Goal: Information Seeking & Learning: Learn about a topic

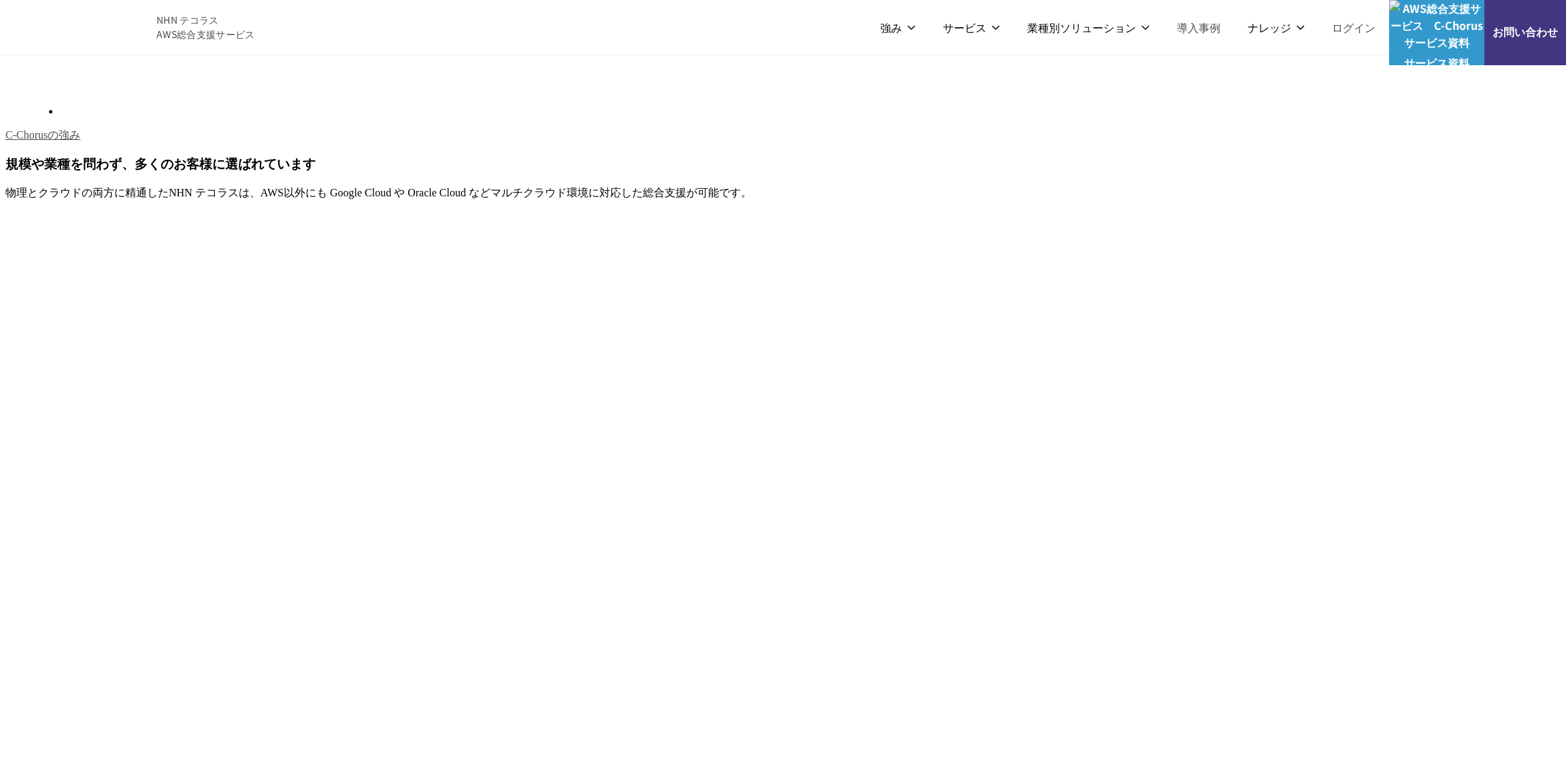
scroll to position [2039, 0]
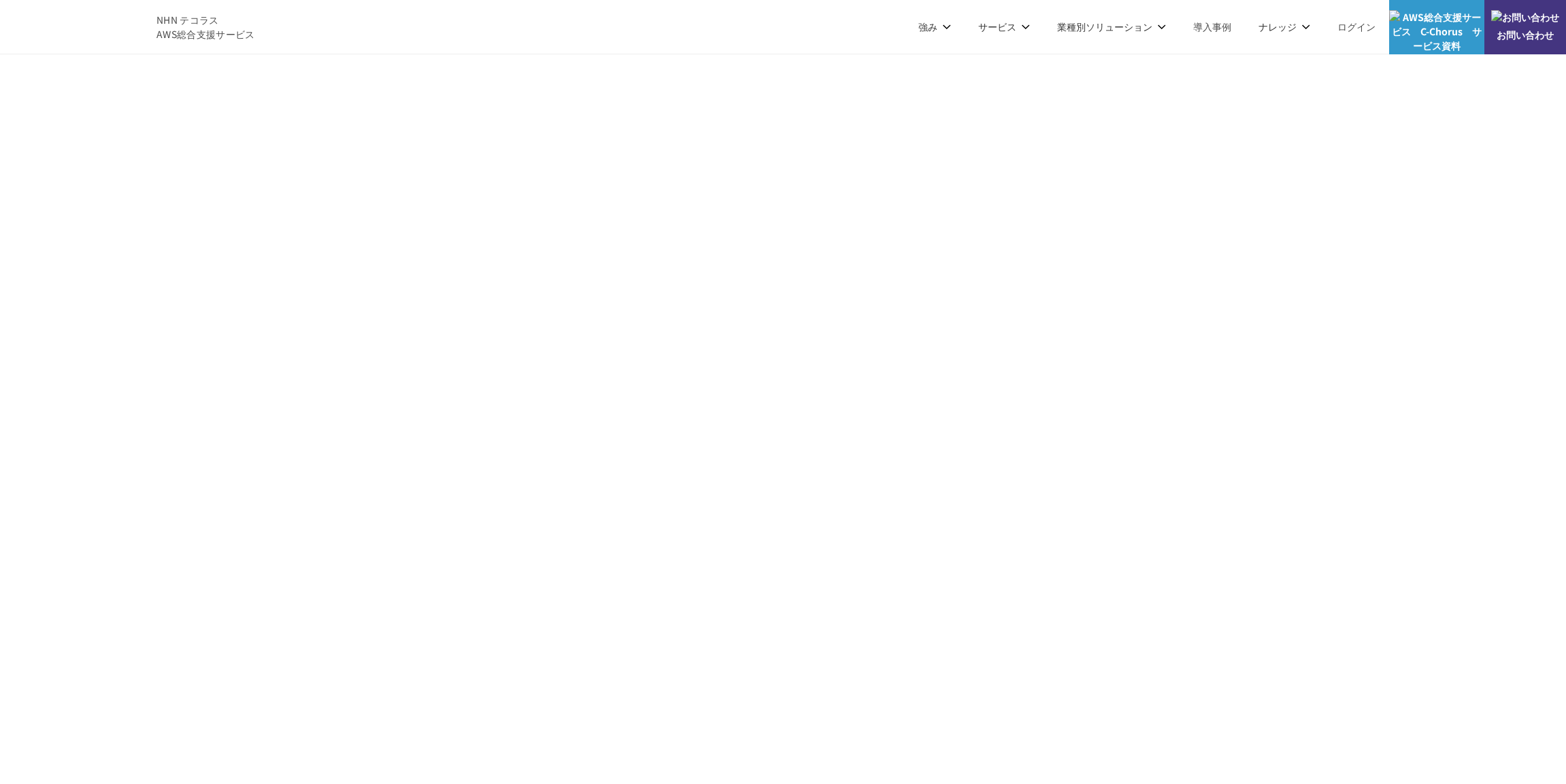
drag, startPoint x: 601, startPoint y: 368, endPoint x: 740, endPoint y: 383, distance: 139.8
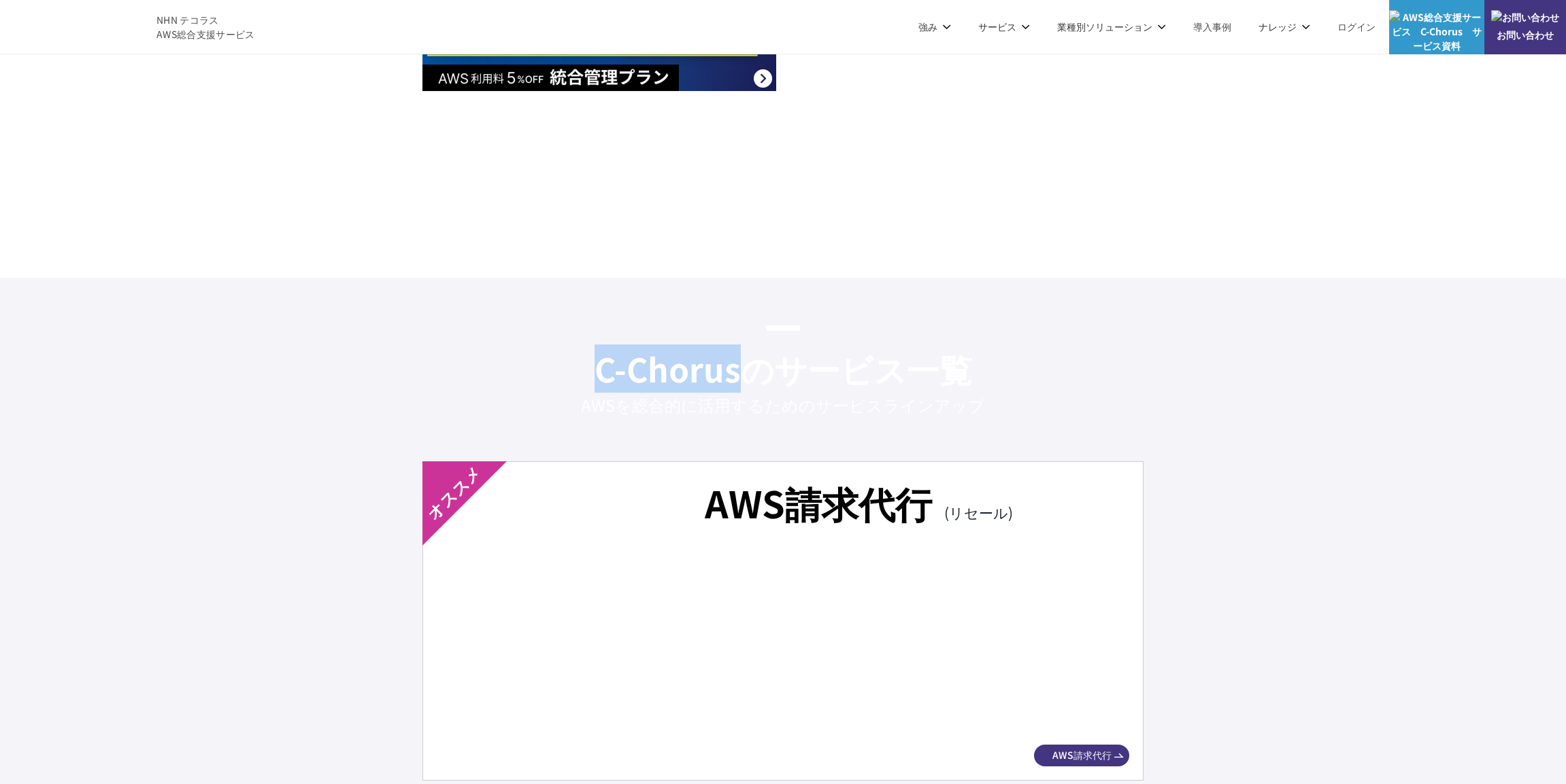
copy h2 "C-Chorus"
click at [505, 348] on h2 "C-Chorusのサービス一覧" at bounding box center [783, 359] width 1566 height 67
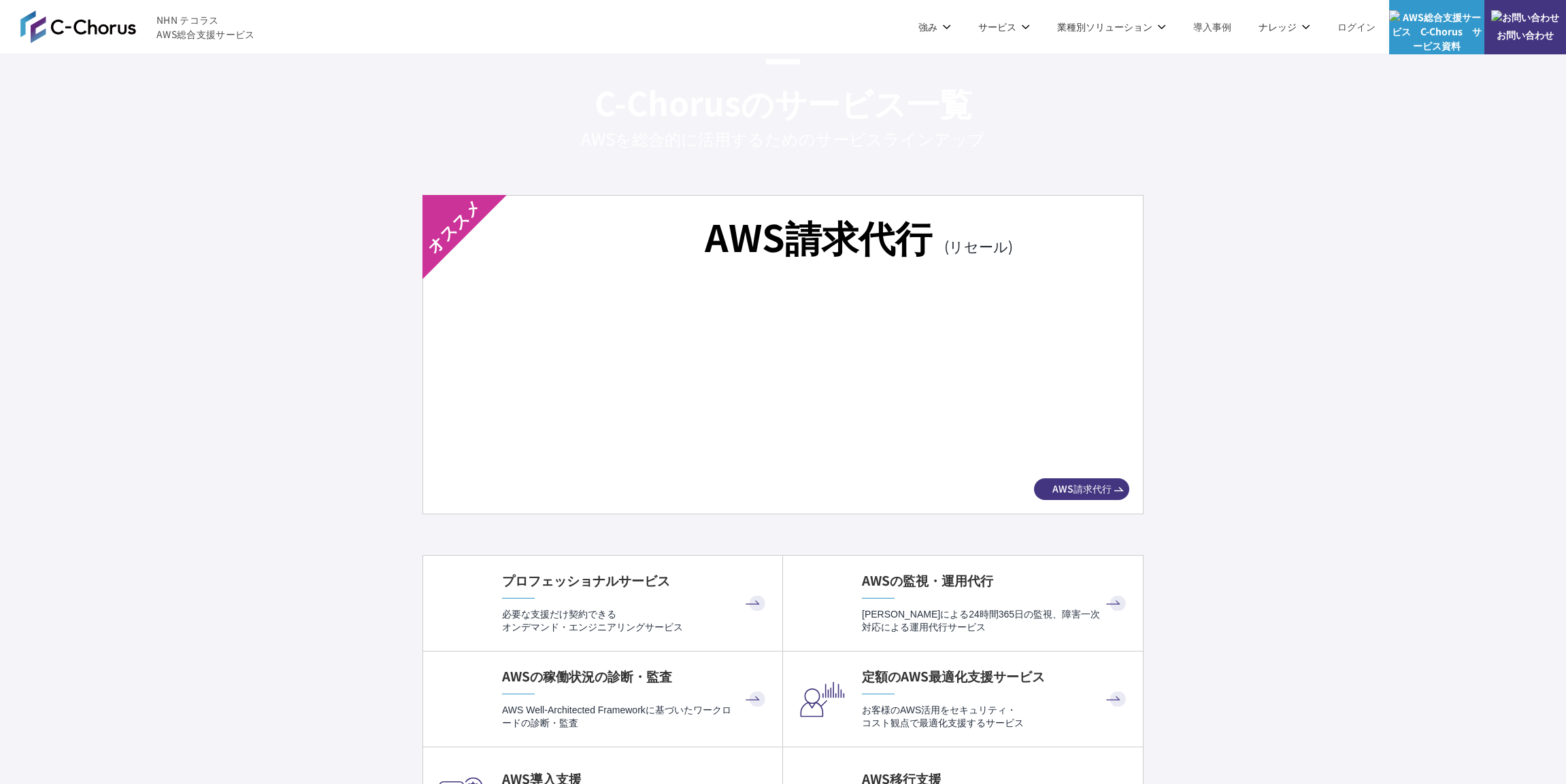
scroll to position [2243, 0]
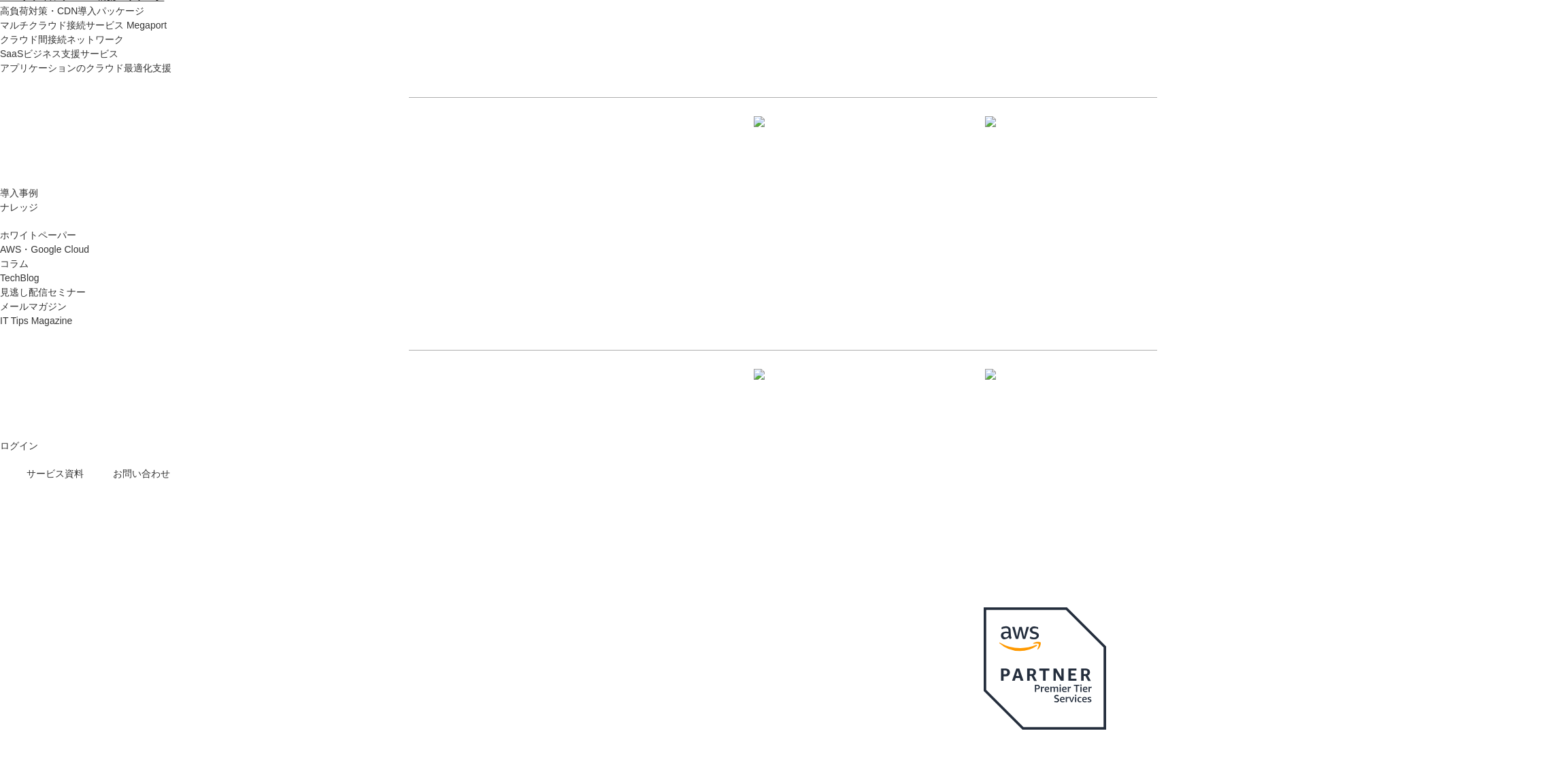
scroll to position [1756, 0]
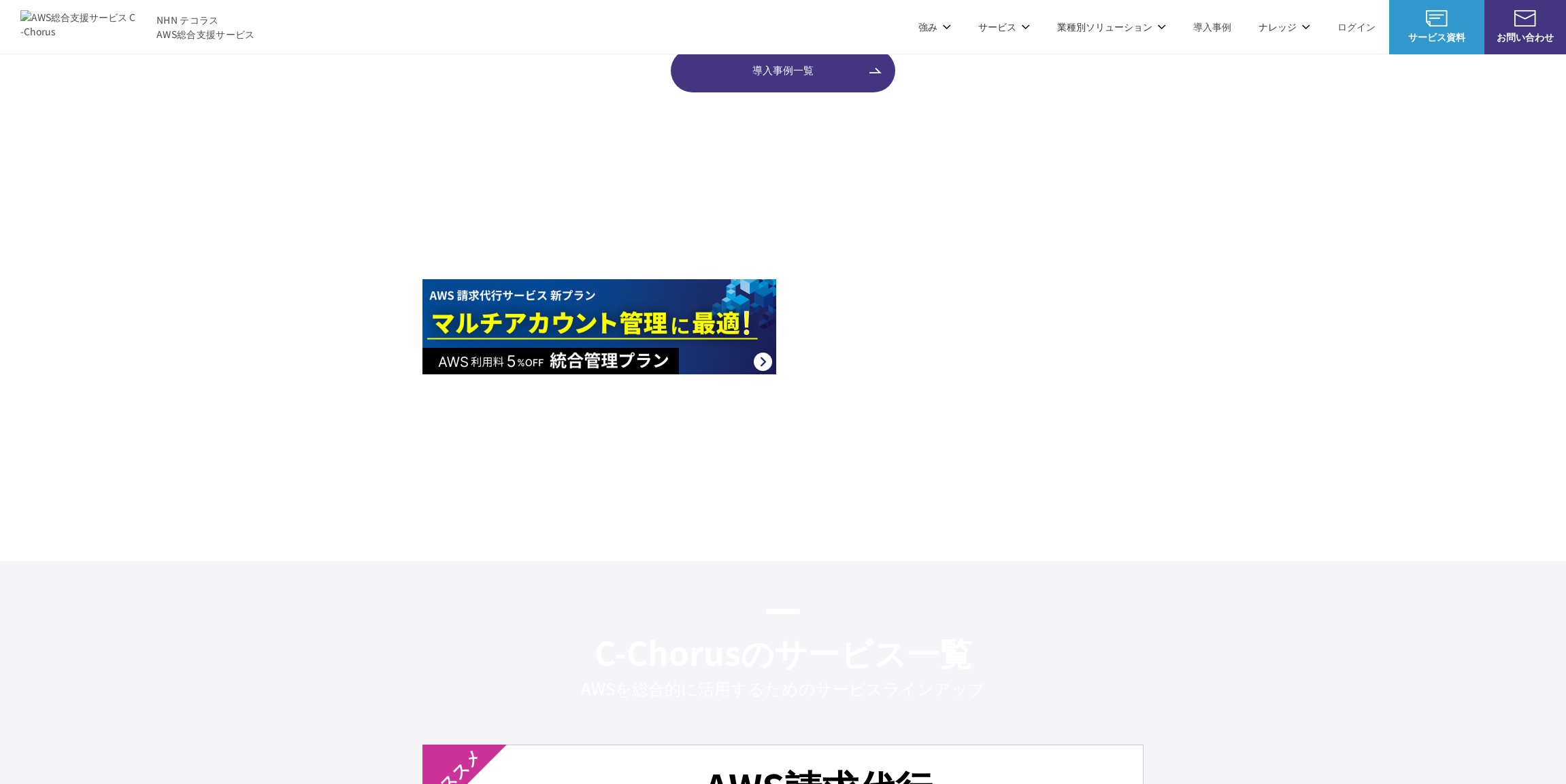
click at [297, 368] on div at bounding box center [783, 327] width 1566 height 306
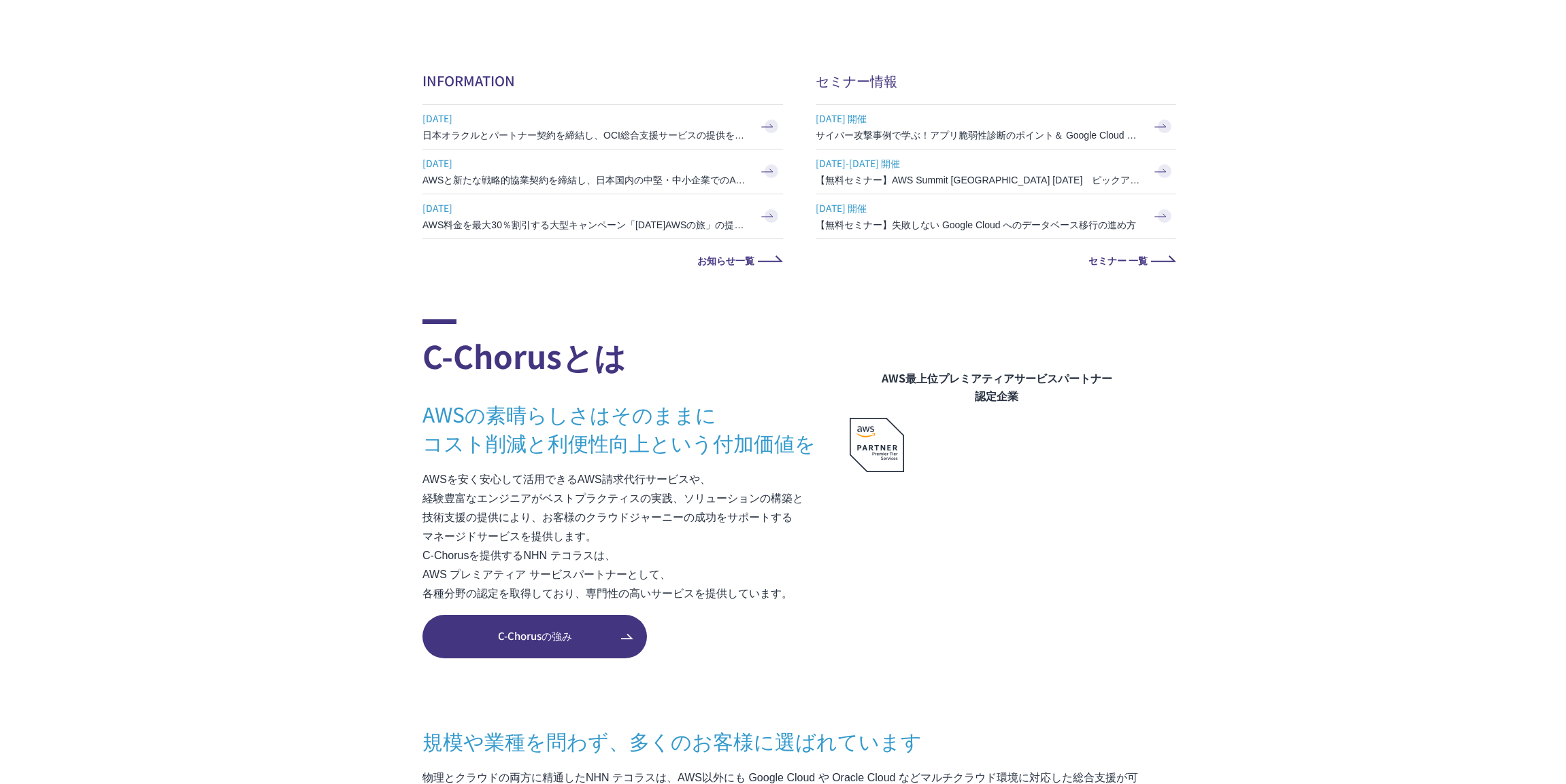
scroll to position [2787, 0]
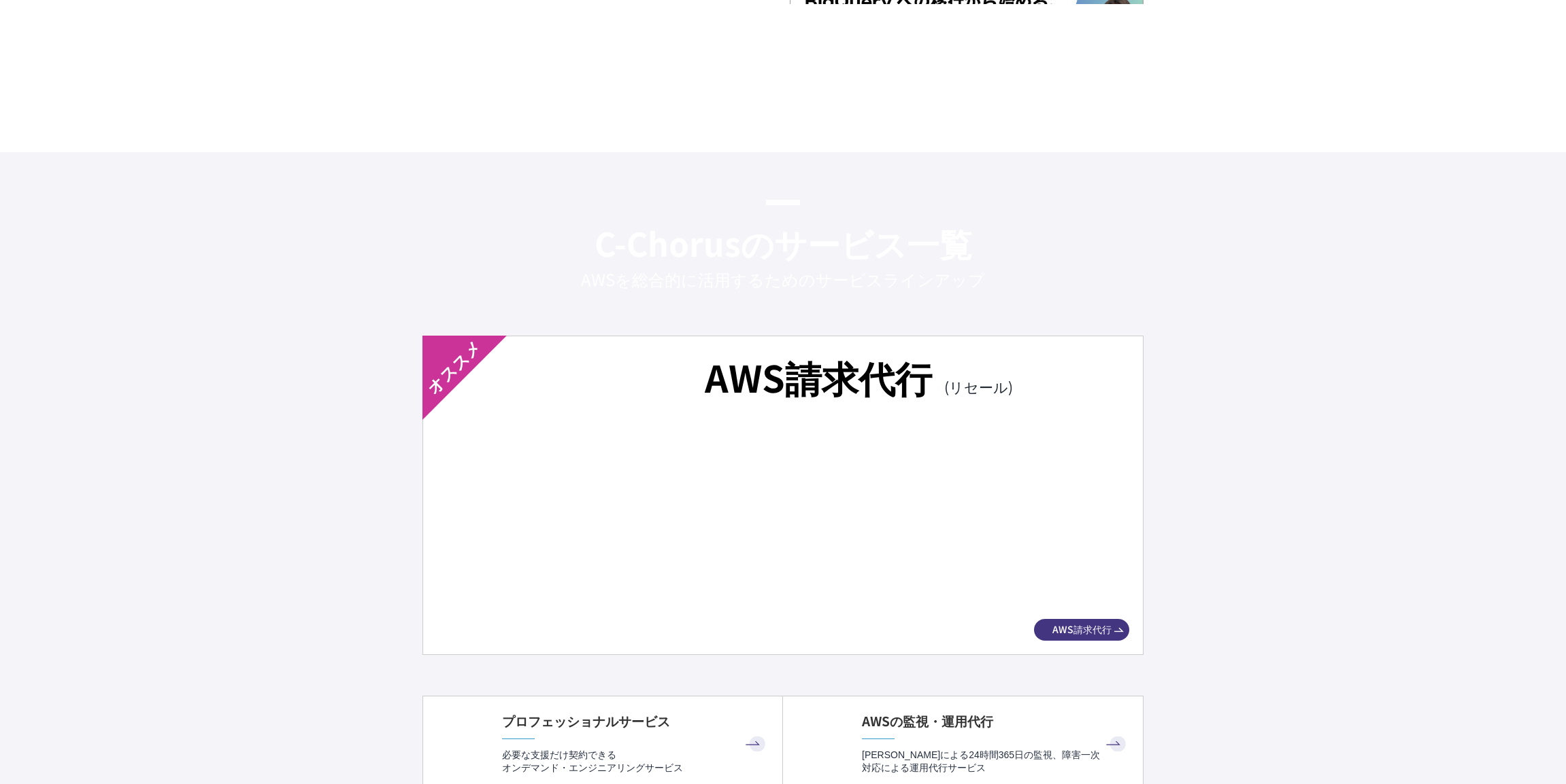
scroll to position [4622, 0]
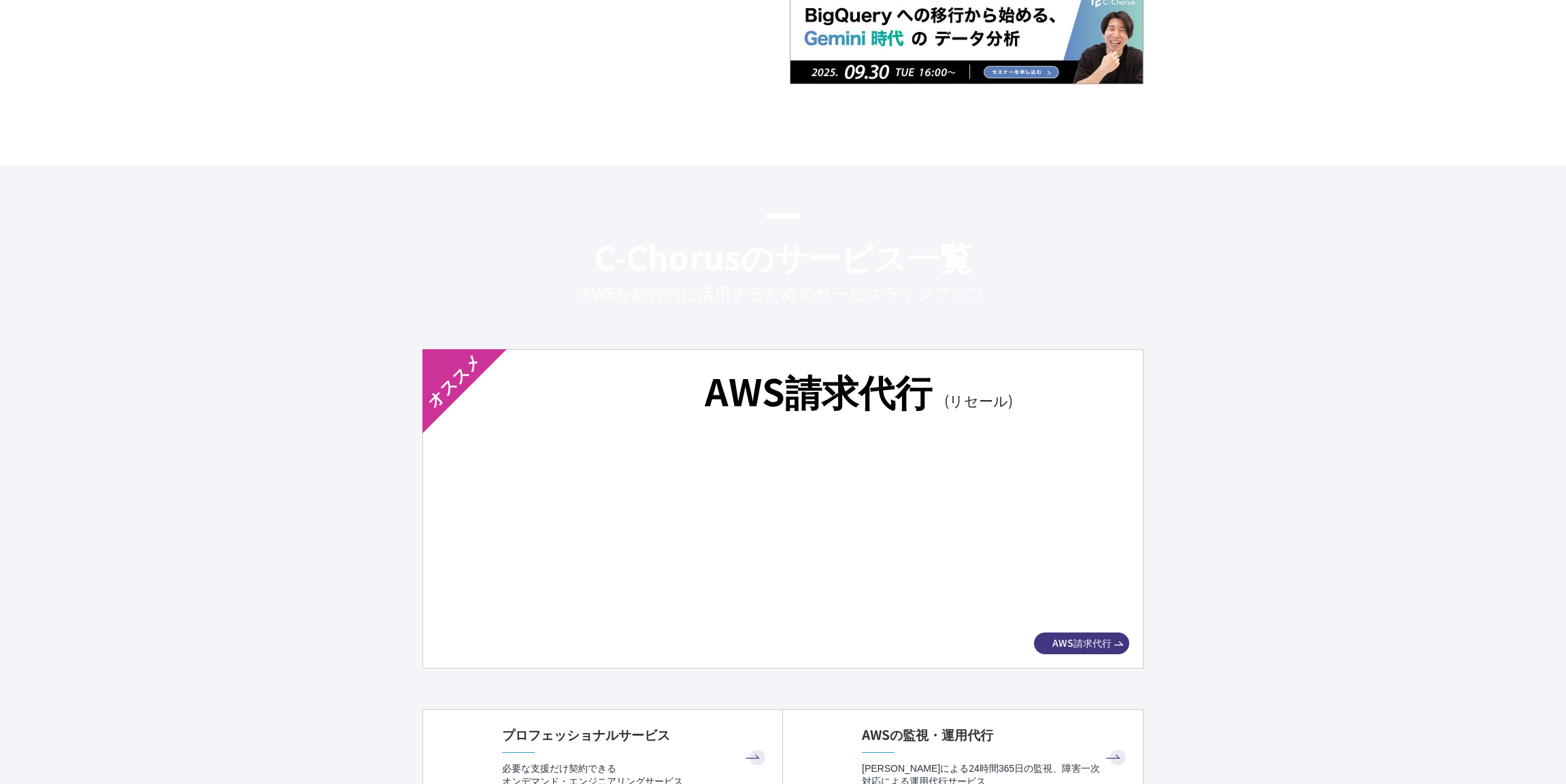
scroll to position [4350, 0]
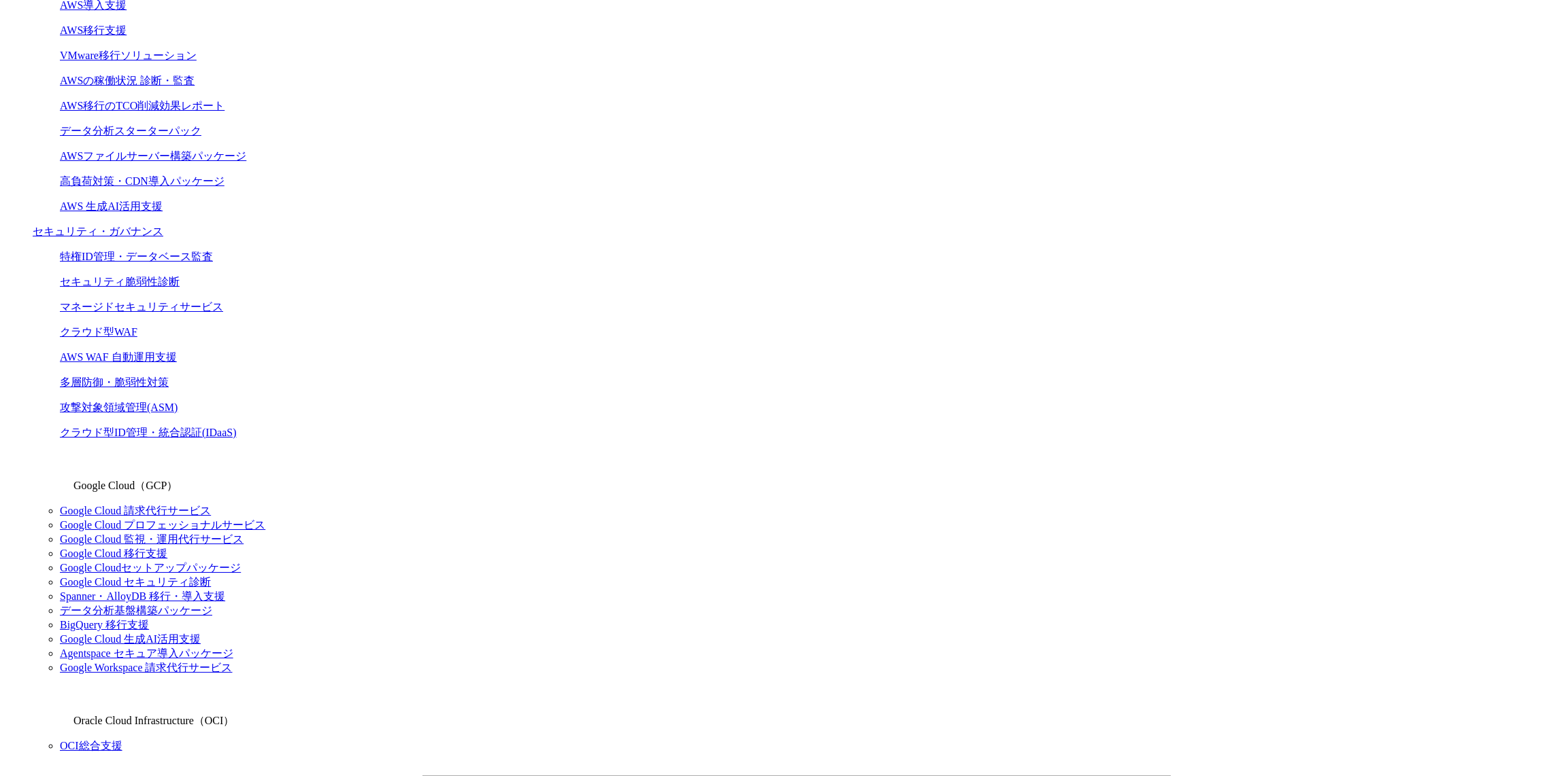
scroll to position [748, 0]
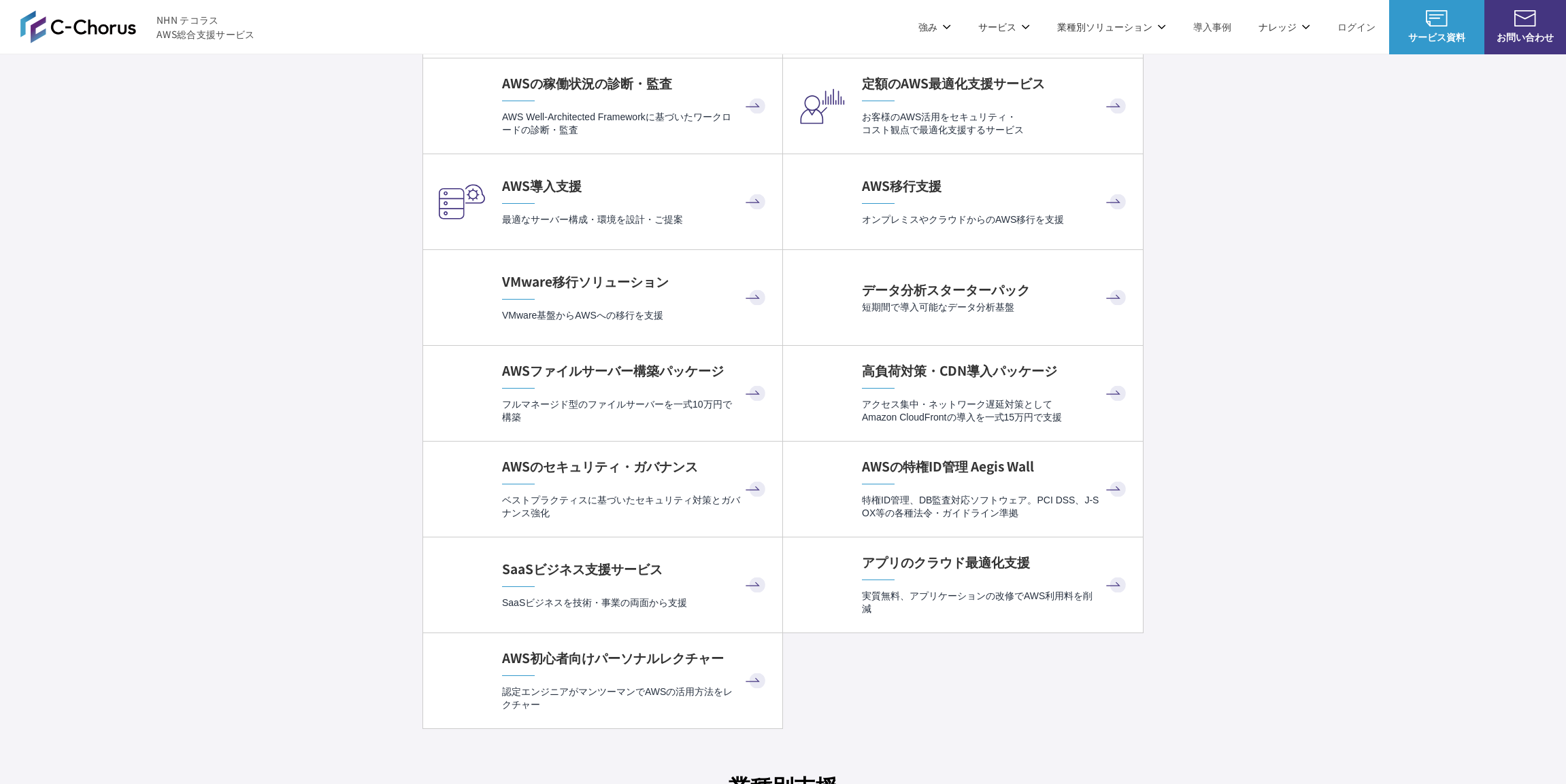
scroll to position [2923, 0]
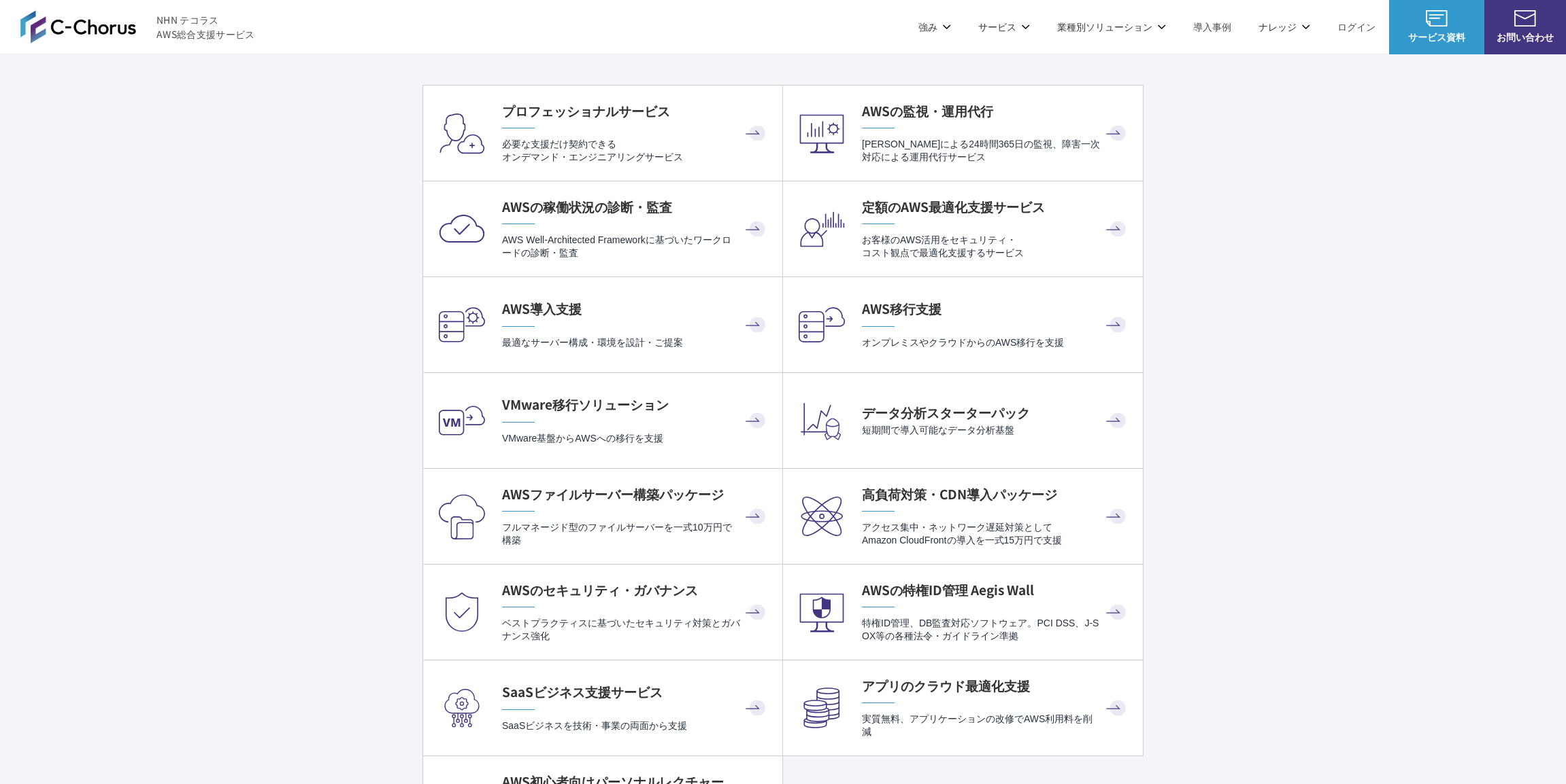
scroll to position [2719, 0]
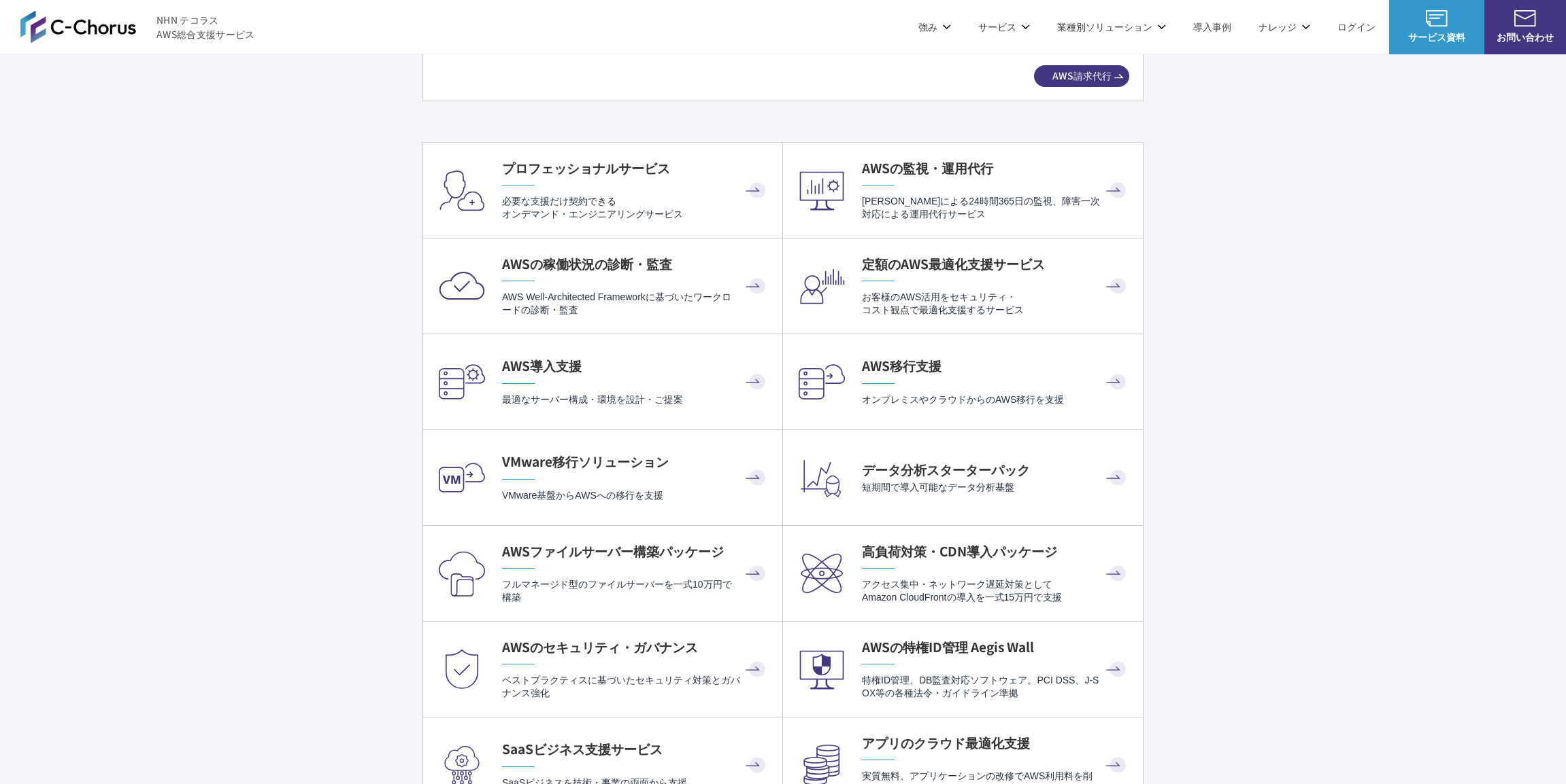
drag, startPoint x: 206, startPoint y: 220, endPoint x: 206, endPoint y: 142, distance: 78.0
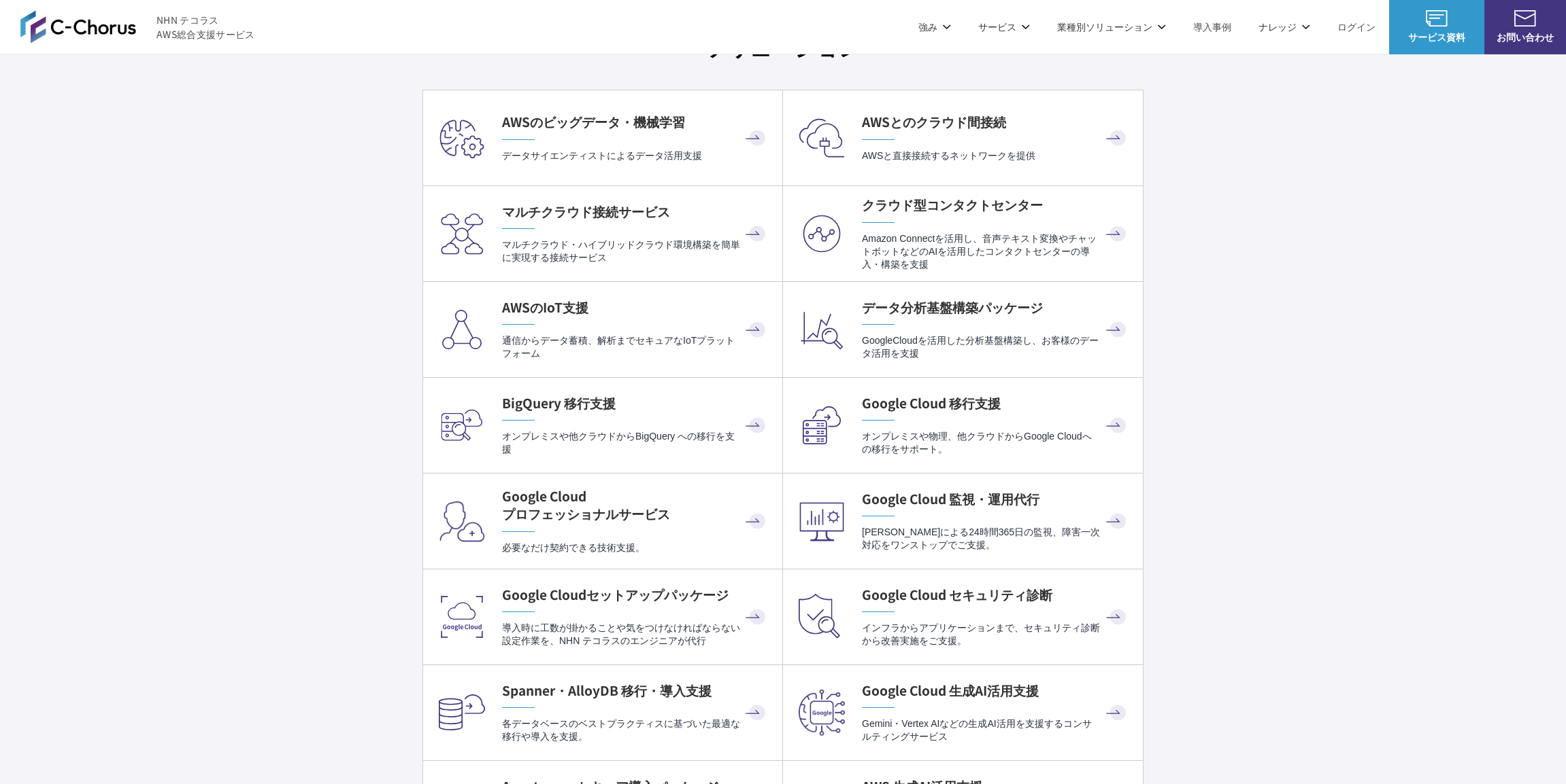
scroll to position [4146, 0]
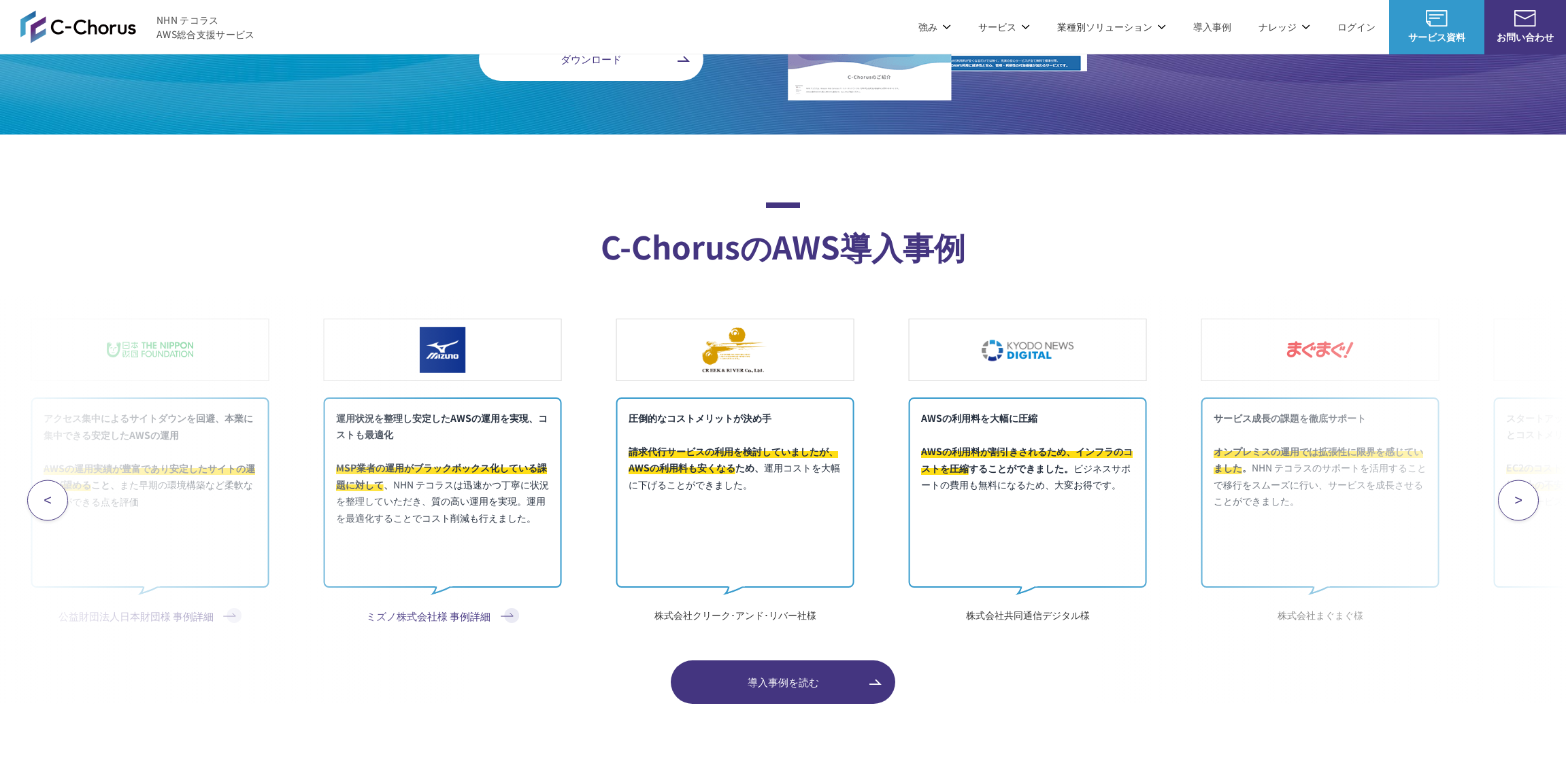
scroll to position [5438, 0]
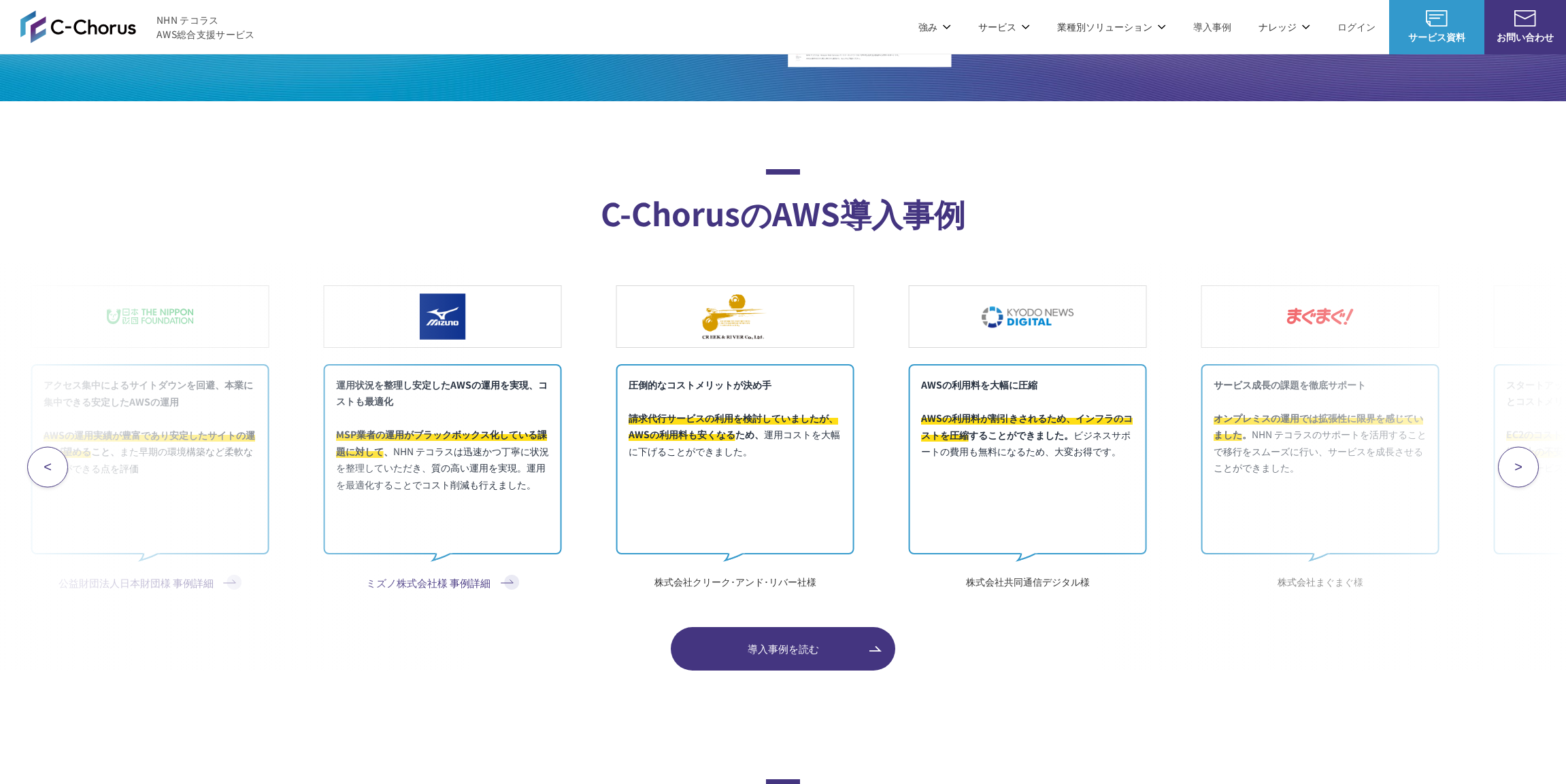
click at [415, 258] on div "AWSの利用料を大幅に圧縮 AWSの利用料が割引きされるため、インフラのコストを圧縮 することができました。 ビジネスサポートの費用も無料になるため、大変お得…" at bounding box center [783, 468] width 1566 height 462
